Goal: Navigation & Orientation: Find specific page/section

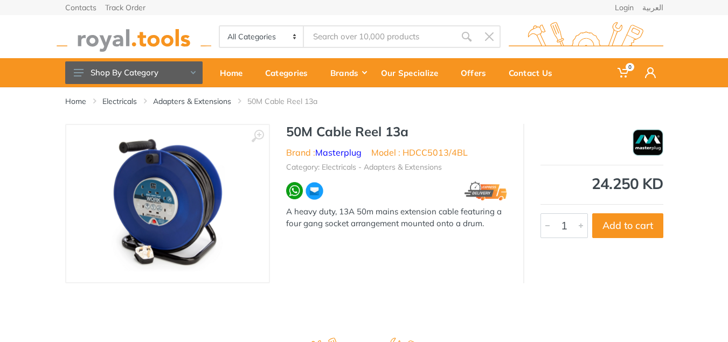
drag, startPoint x: 345, startPoint y: 282, endPoint x: 363, endPoint y: 280, distance: 18.4
click at [345, 282] on div "‹ › 50M Cable Reel 13a Brand : Masterplug Model : HDCC5013/4BL 1" at bounding box center [364, 203] width 598 height 159
click at [331, 152] on link "Masterplug" at bounding box center [338, 152] width 46 height 11
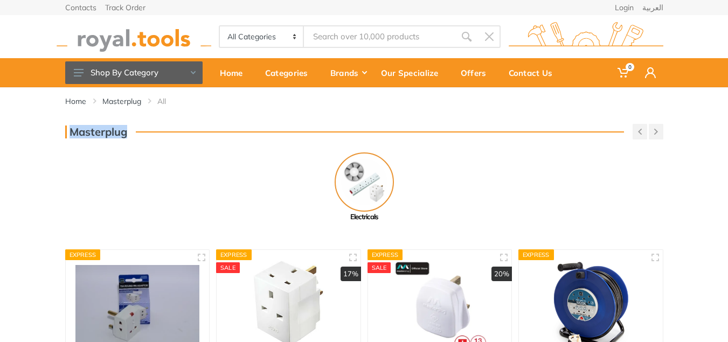
drag, startPoint x: 68, startPoint y: 133, endPoint x: 125, endPoint y: 131, distance: 56.6
click at [125, 131] on h3 "Masterplug" at bounding box center [96, 132] width 62 height 13
drag, startPoint x: 125, startPoint y: 131, endPoint x: 79, endPoint y: 135, distance: 46.5
copy h3 "Masterplug"
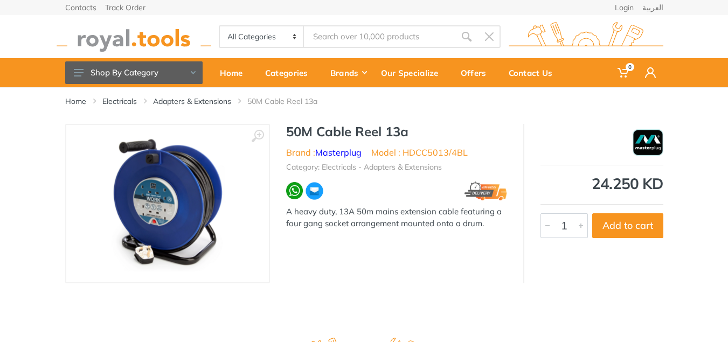
click at [170, 214] on img at bounding box center [168, 204] width 136 height 136
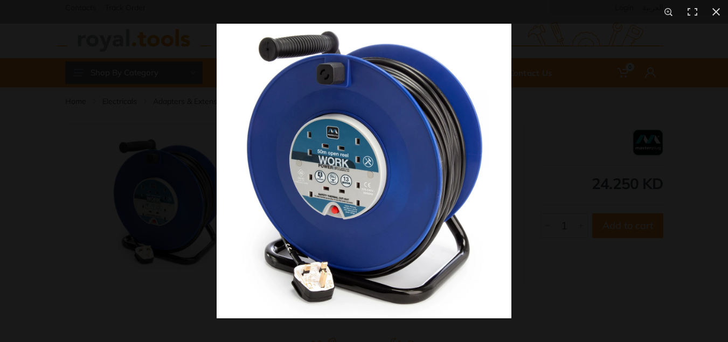
click at [338, 210] on img at bounding box center [364, 171] width 295 height 295
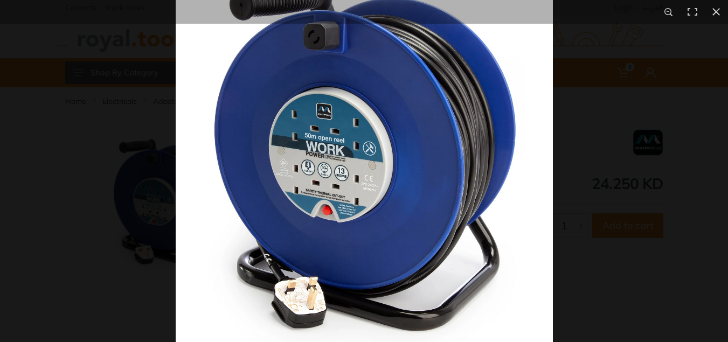
click at [368, 232] on img at bounding box center [364, 160] width 377 height 377
